Goal: Task Accomplishment & Management: Manage account settings

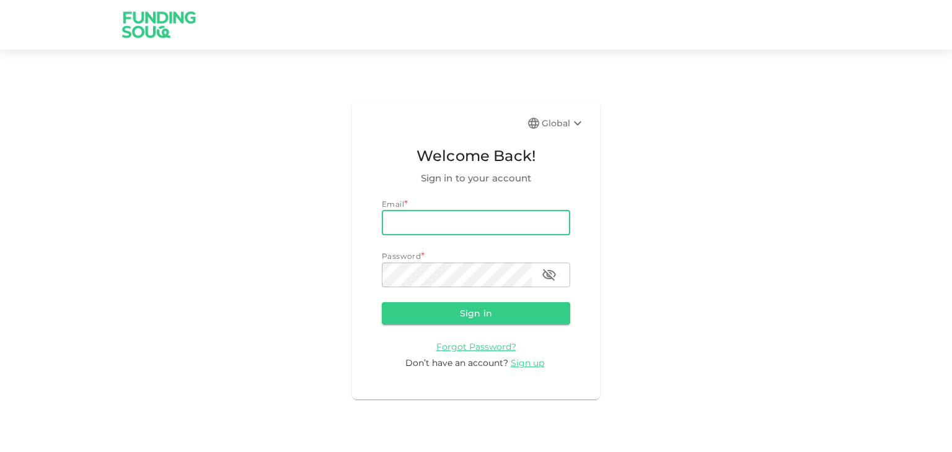
click at [448, 221] on input "email" at bounding box center [476, 223] width 188 height 25
type input "[EMAIL_ADDRESS][DOMAIN_NAME]"
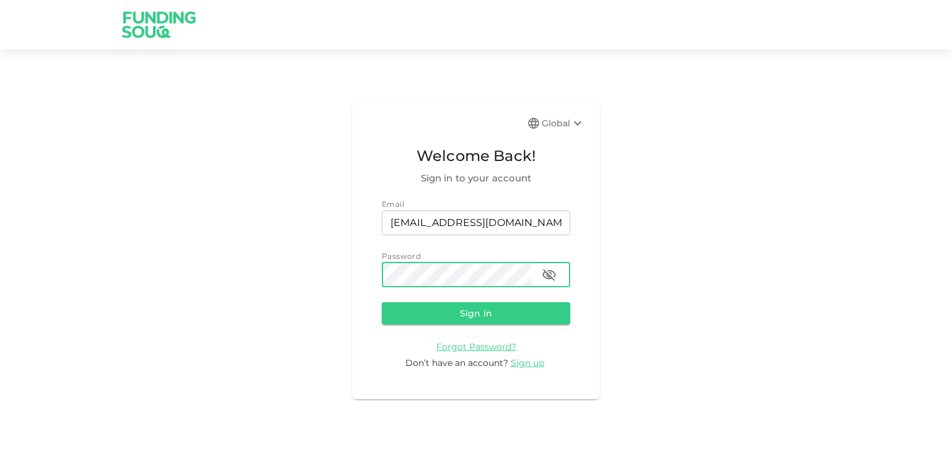
click at [548, 268] on icon "button" at bounding box center [549, 275] width 15 height 15
click at [527, 307] on button "Sign in" at bounding box center [476, 313] width 188 height 22
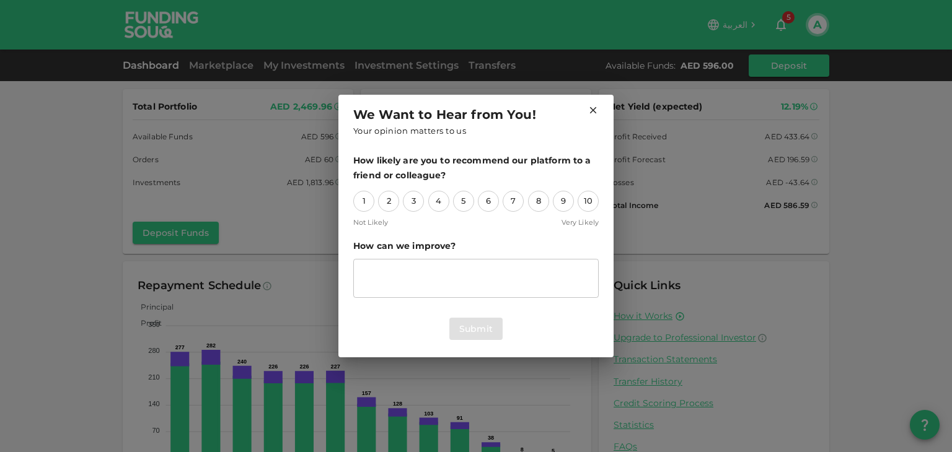
click at [594, 110] on icon at bounding box center [592, 110] width 11 height 11
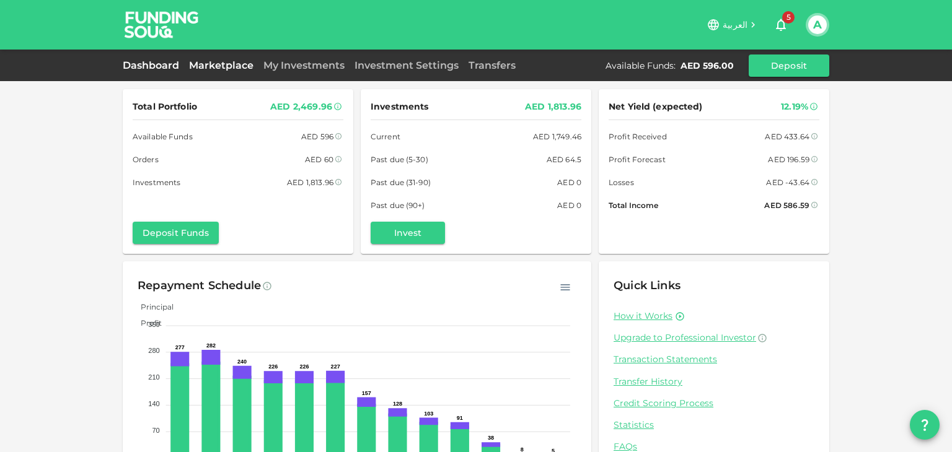
click at [209, 60] on link "Marketplace" at bounding box center [221, 65] width 74 height 12
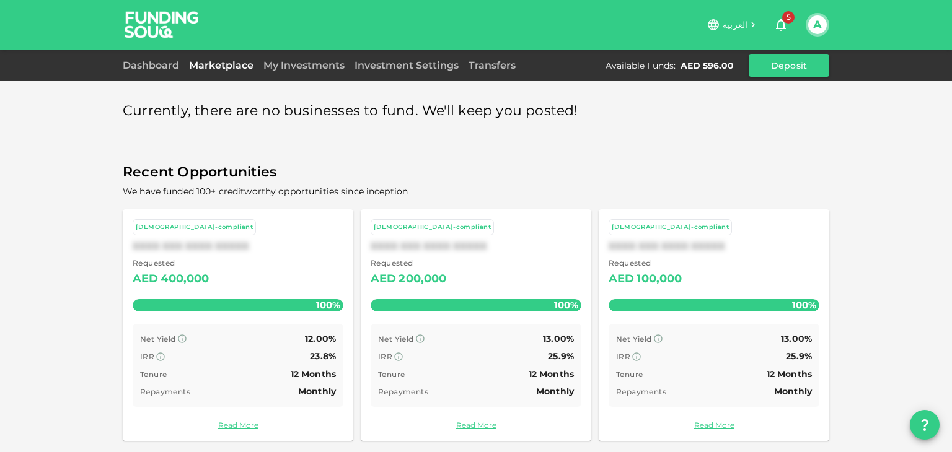
scroll to position [6, 0]
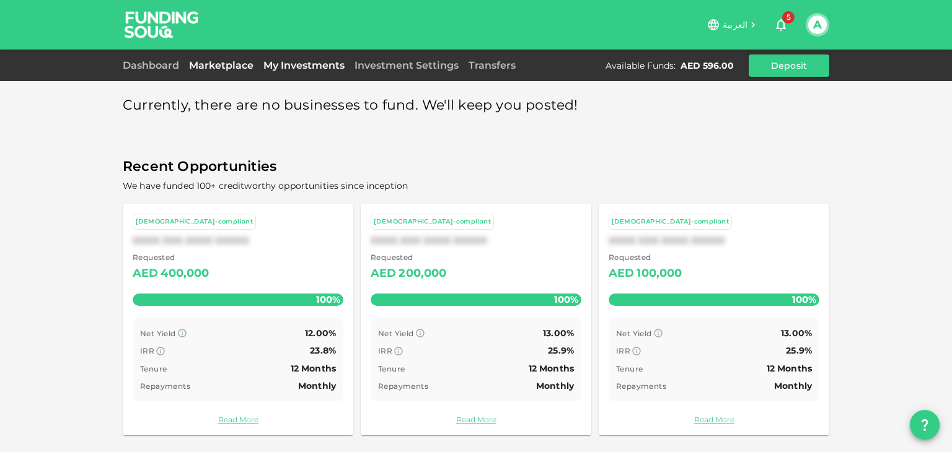
click at [301, 64] on link "My Investments" at bounding box center [303, 65] width 91 height 12
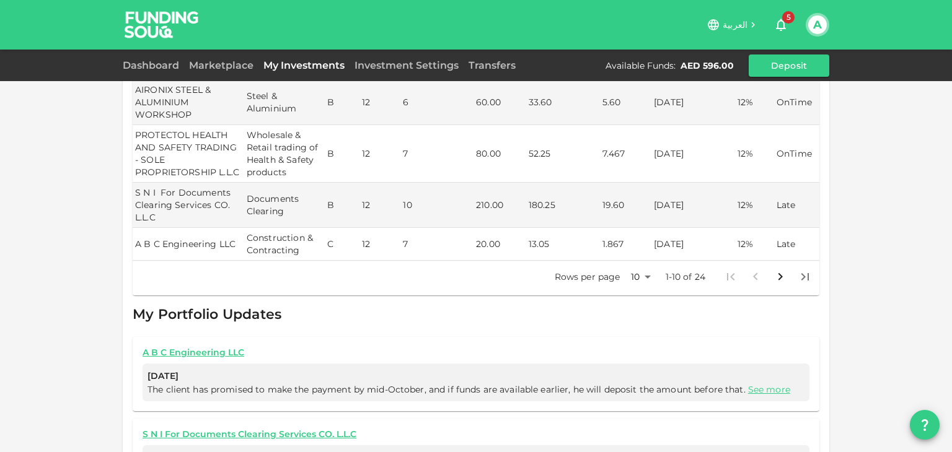
scroll to position [636, 0]
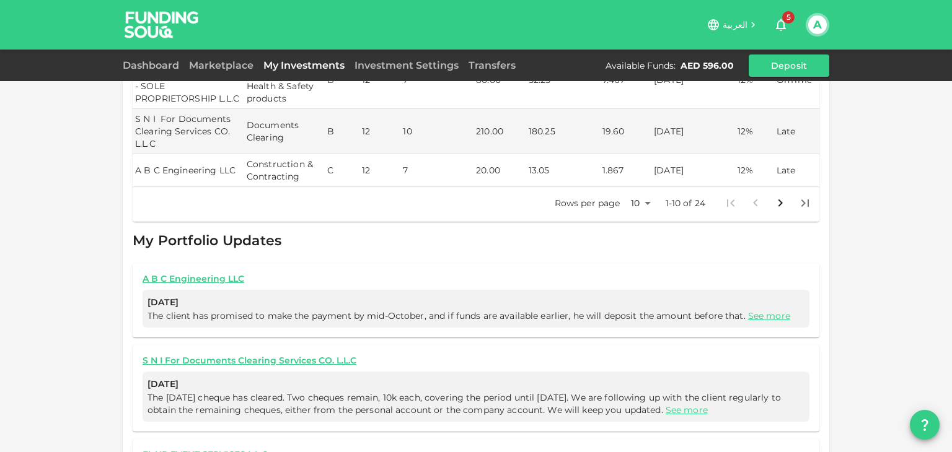
click at [761, 310] on link "See more" at bounding box center [769, 315] width 42 height 11
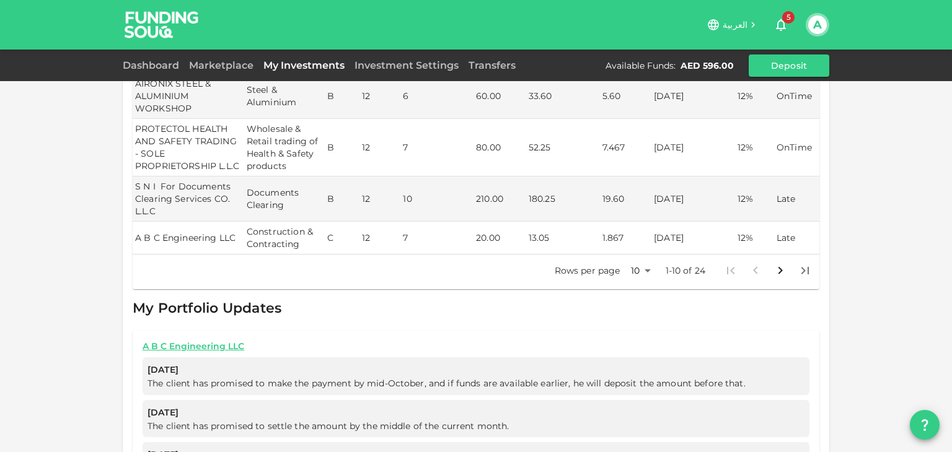
scroll to position [444, 0]
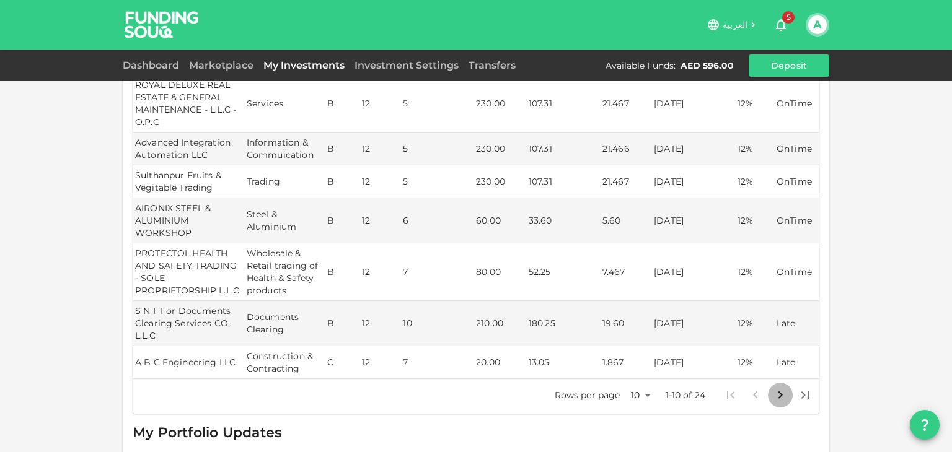
click at [775, 388] on icon "Go to next page" at bounding box center [780, 395] width 15 height 15
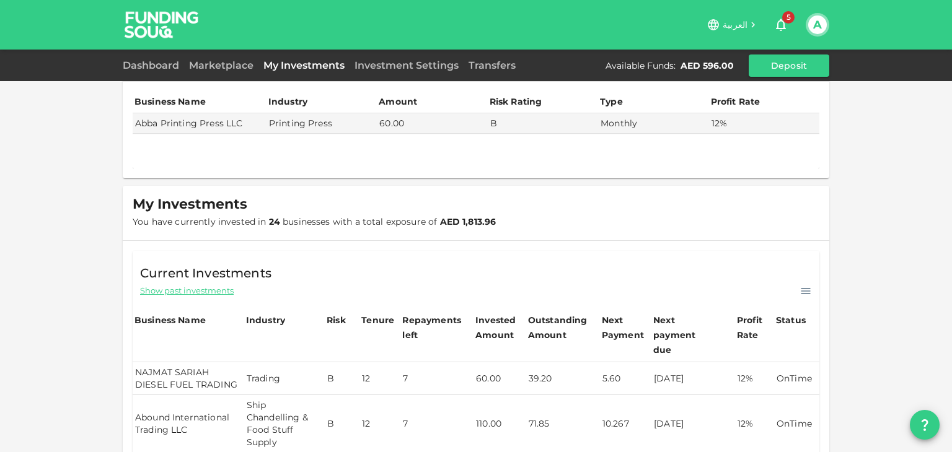
scroll to position [0, 0]
